Goal: Book appointment/travel/reservation

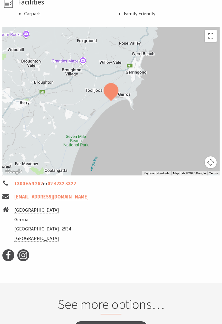
scroll to position [352, 0]
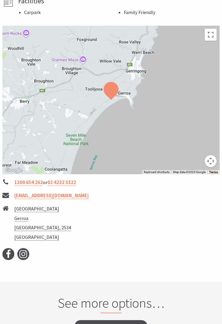
click at [39, 193] on link "[EMAIL_ADDRESS][DOMAIN_NAME]" at bounding box center [51, 196] width 74 height 7
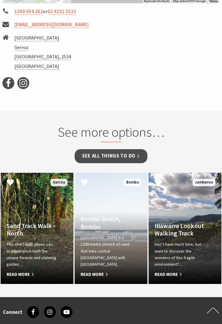
scroll to position [522, 0]
click at [106, 149] on link "See all Things To Do" at bounding box center [111, 156] width 73 height 14
click at [107, 149] on link "See all Things To Do" at bounding box center [111, 156] width 73 height 14
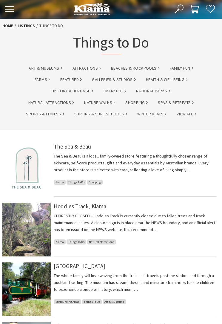
click at [11, 11] on icon at bounding box center [9, 9] width 10 height 6
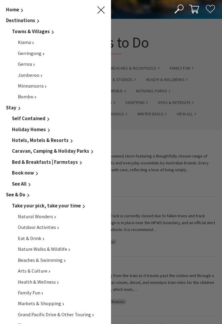
click at [67, 151] on span "Caravan, Camping & Holiday Parks" at bounding box center [50, 151] width 77 height 6
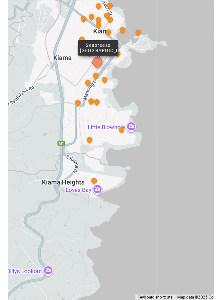
scroll to position [346, 0]
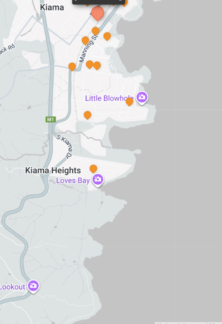
click at [107, 127] on button "See detail about Bask at Loves Bay" at bounding box center [110, 130] width 6 height 6
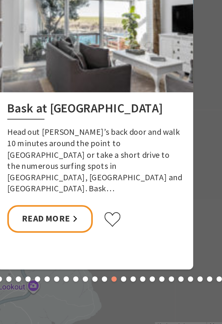
click at [62, 151] on link "Read More" at bounding box center [86, 159] width 48 height 16
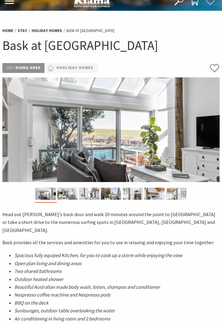
scroll to position [14, 0]
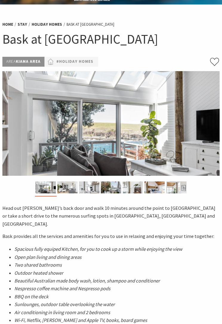
click at [67, 183] on img at bounding box center [67, 187] width 20 height 12
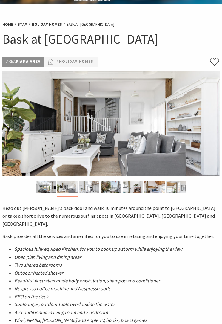
click at [94, 189] on img at bounding box center [89, 187] width 20 height 12
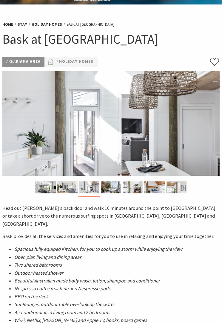
click at [114, 187] on img at bounding box center [111, 187] width 20 height 12
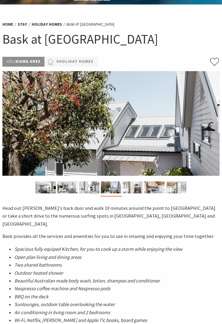
click at [137, 187] on img at bounding box center [133, 187] width 20 height 12
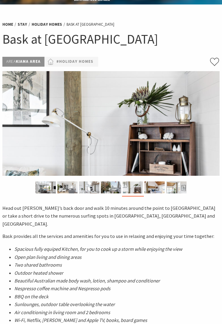
click at [155, 185] on img at bounding box center [155, 187] width 20 height 12
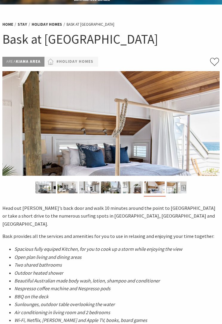
click at [176, 186] on img at bounding box center [177, 187] width 20 height 12
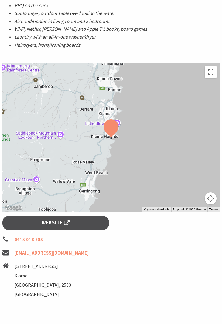
scroll to position [306, 0]
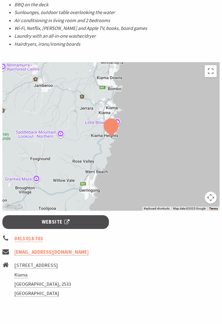
click at [65, 218] on span "Website" at bounding box center [56, 222] width 28 height 8
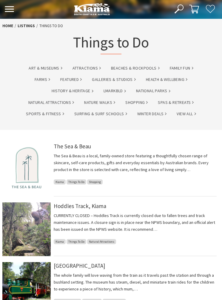
scroll to position [3, 0]
